Goal: Transaction & Acquisition: Subscribe to service/newsletter

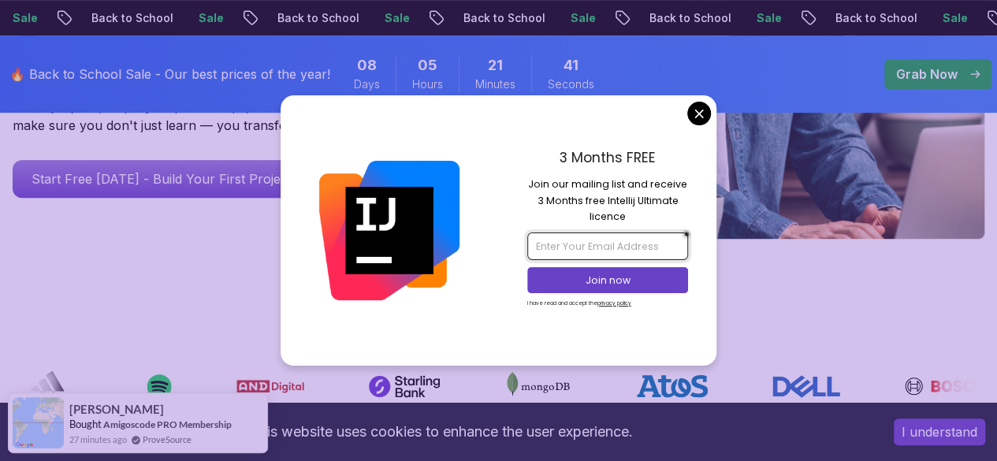
click at [618, 241] on input "email" at bounding box center [607, 245] width 161 height 27
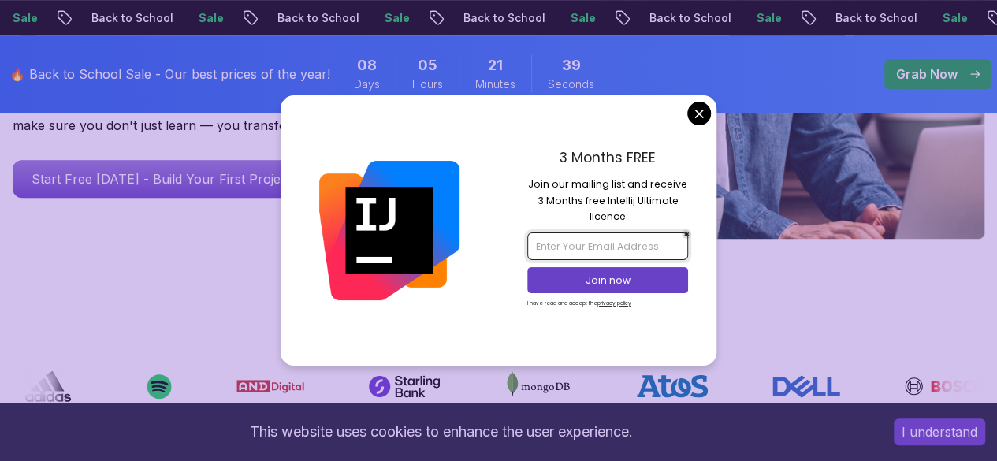
type input "[EMAIL_ADDRESS][DOMAIN_NAME]"
click at [599, 277] on p "Join now" at bounding box center [607, 280] width 131 height 14
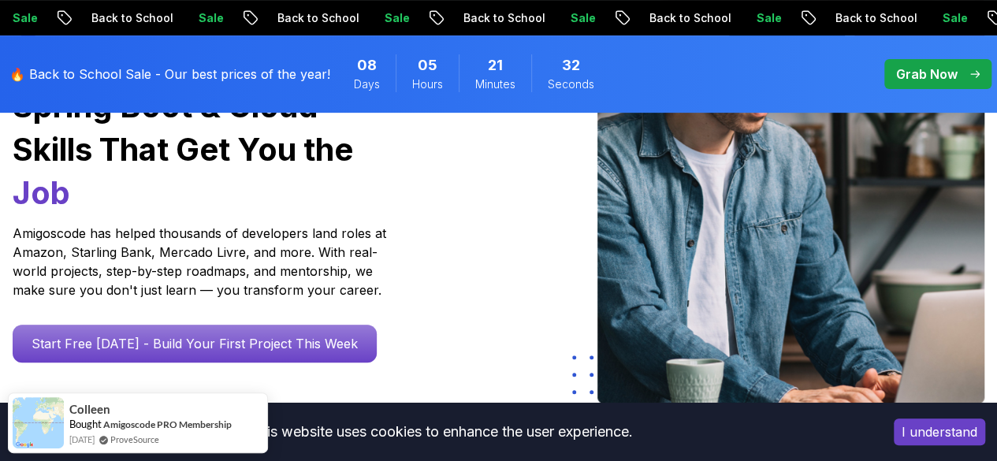
scroll to position [284, 0]
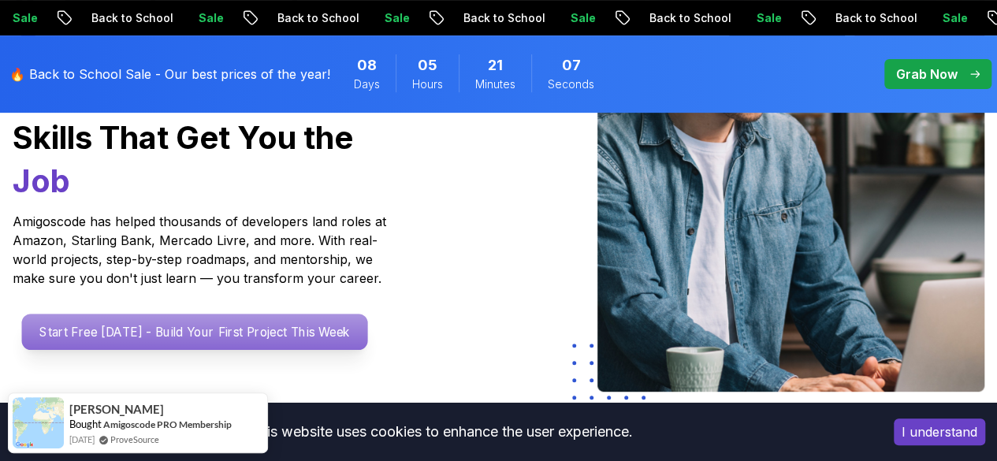
click at [262, 346] on p "Start Free [DATE] - Build Your First Project This Week" at bounding box center [195, 332] width 346 height 36
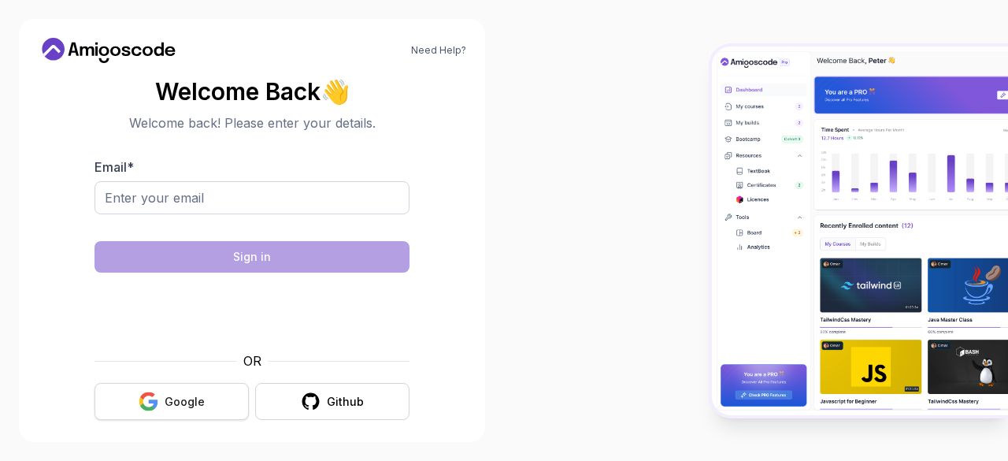
click at [165, 396] on div "Google" at bounding box center [185, 402] width 40 height 16
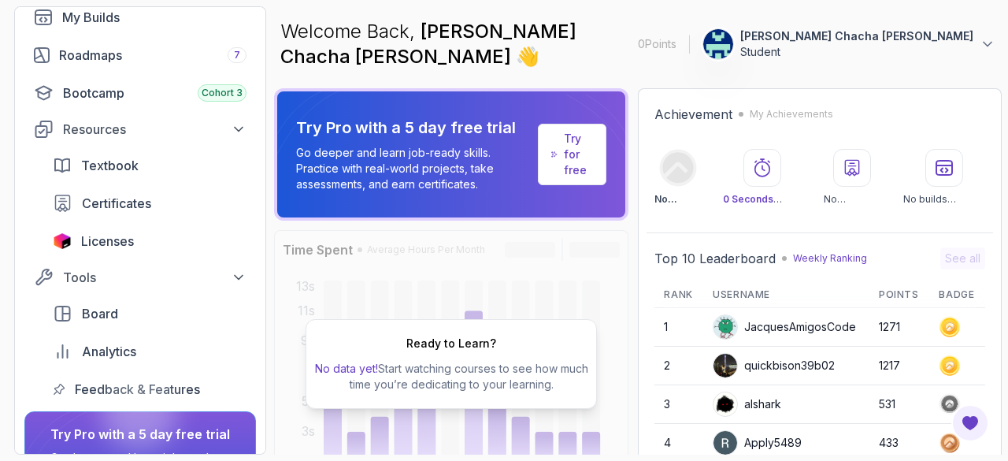
scroll to position [178, 0]
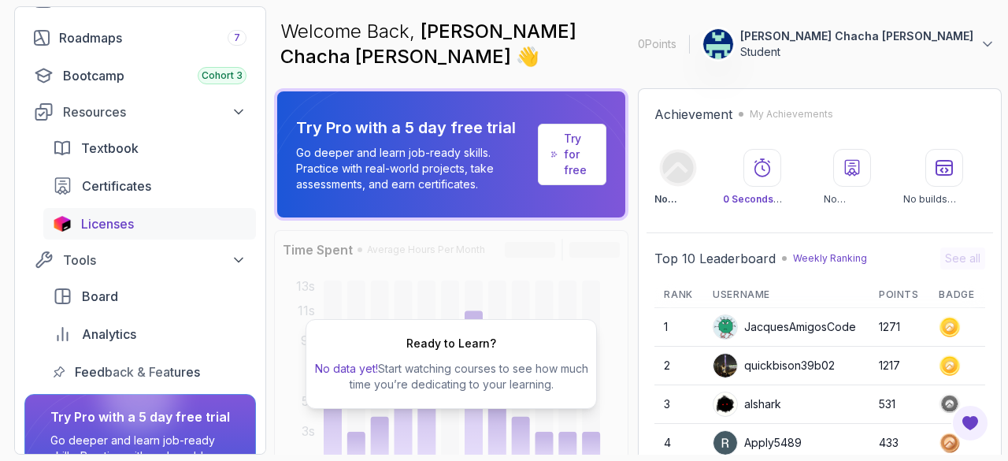
click at [121, 215] on span "Licenses" at bounding box center [107, 223] width 53 height 19
